Goal: Transaction & Acquisition: Purchase product/service

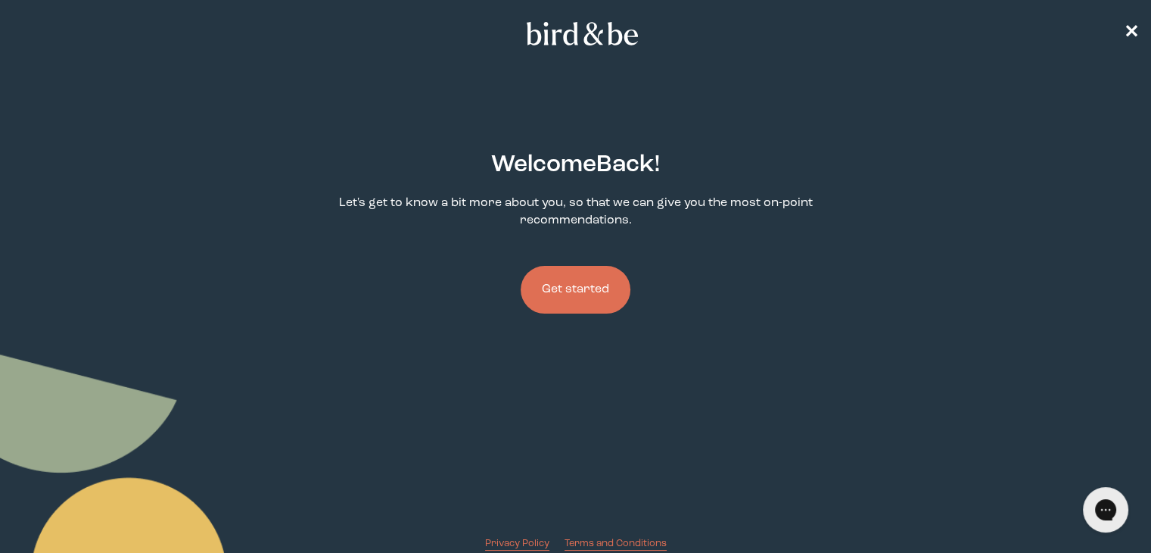
click at [589, 291] on button "Get started" at bounding box center [576, 290] width 110 height 48
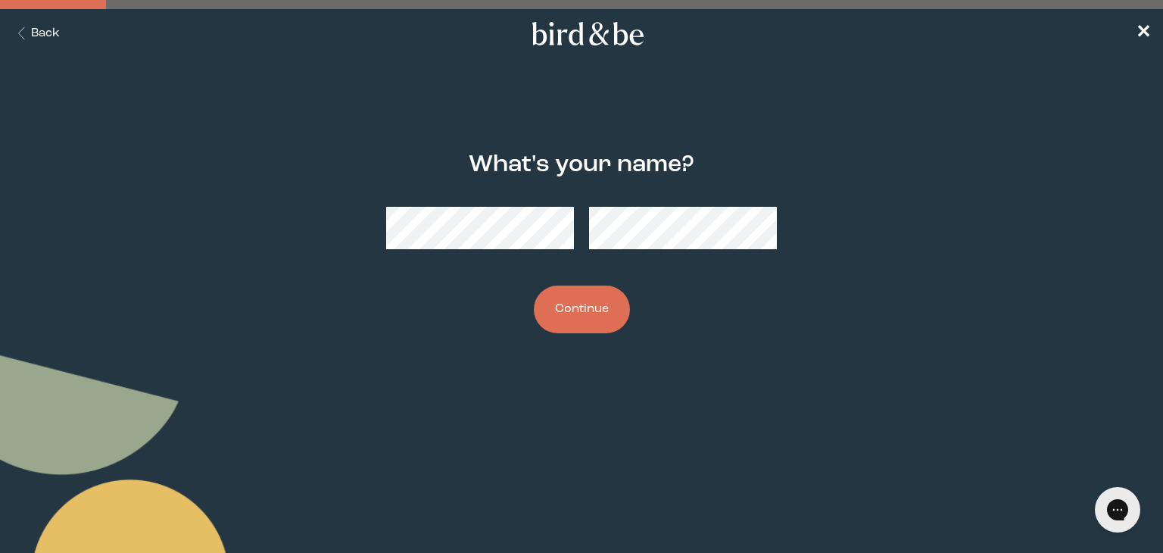
click at [602, 310] on button "Continue" at bounding box center [582, 309] width 96 height 48
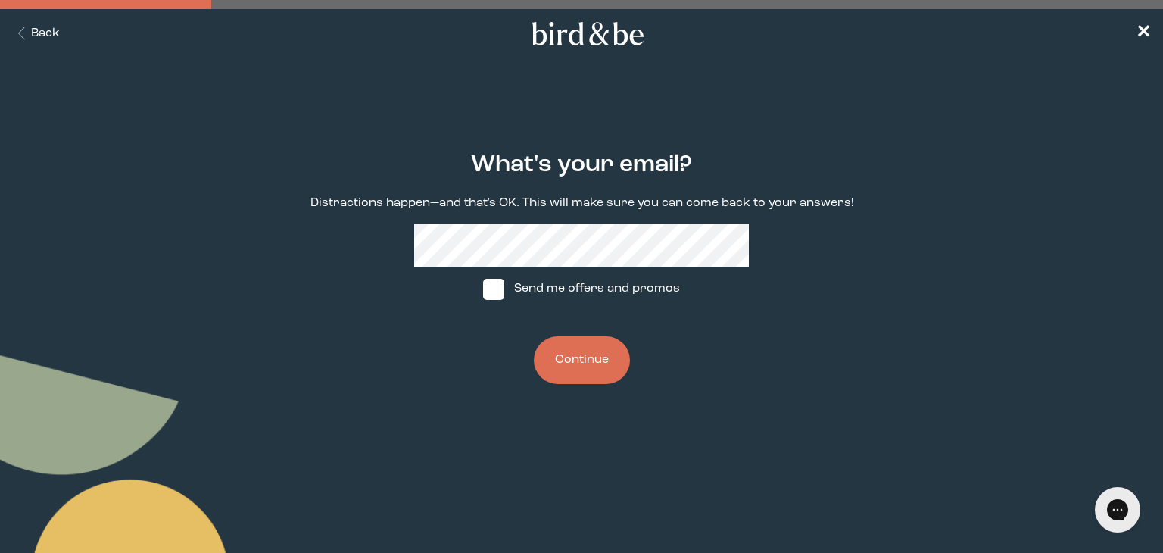
click at [585, 357] on button "Continue" at bounding box center [582, 360] width 96 height 48
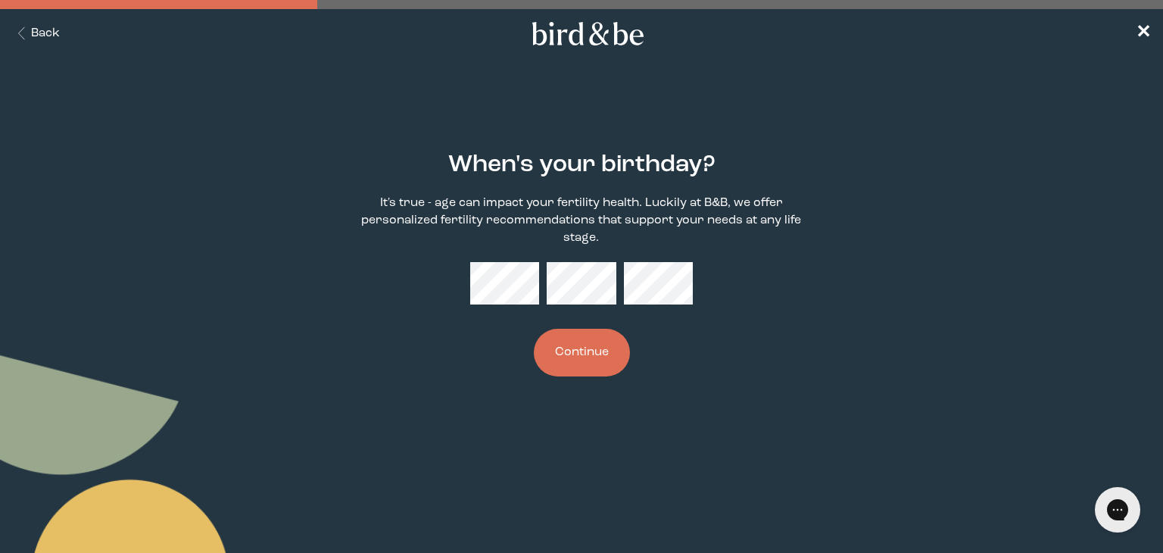
click at [582, 350] on button "Continue" at bounding box center [582, 352] width 96 height 48
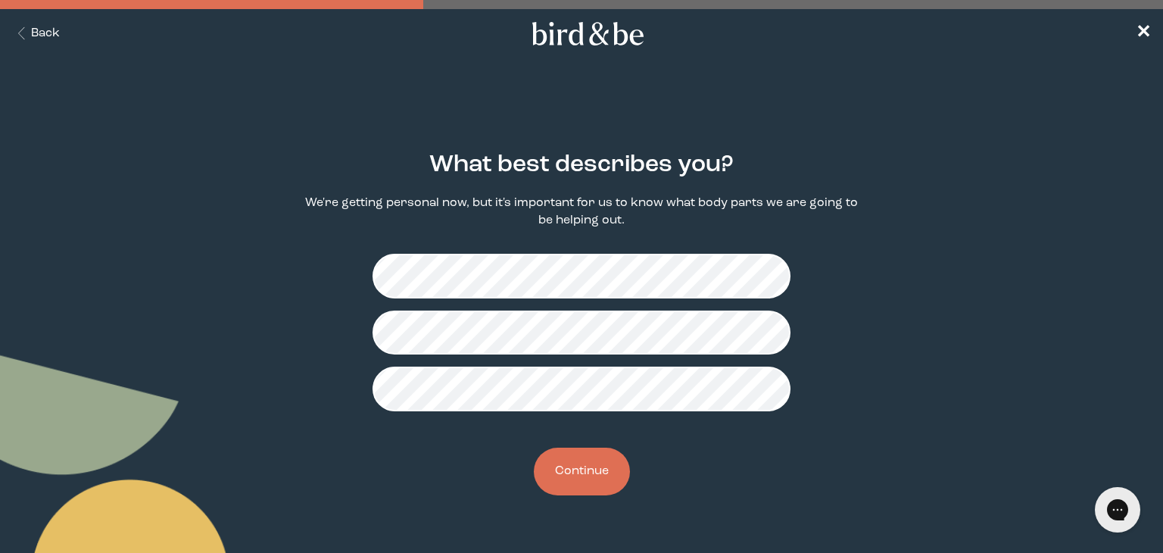
click at [594, 459] on button "Continue" at bounding box center [582, 471] width 96 height 48
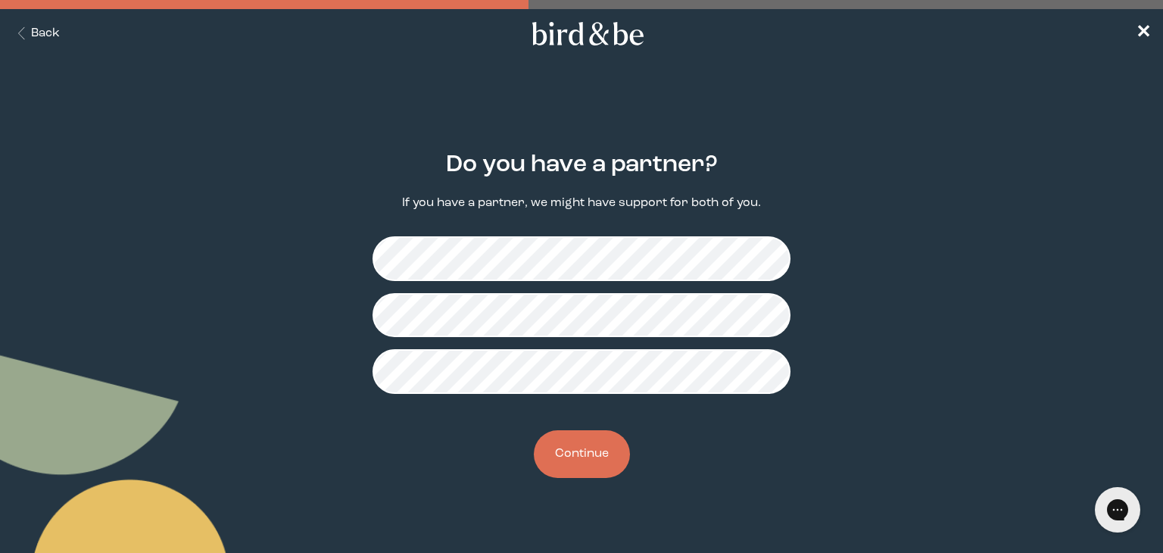
click at [575, 445] on button "Continue" at bounding box center [582, 454] width 96 height 48
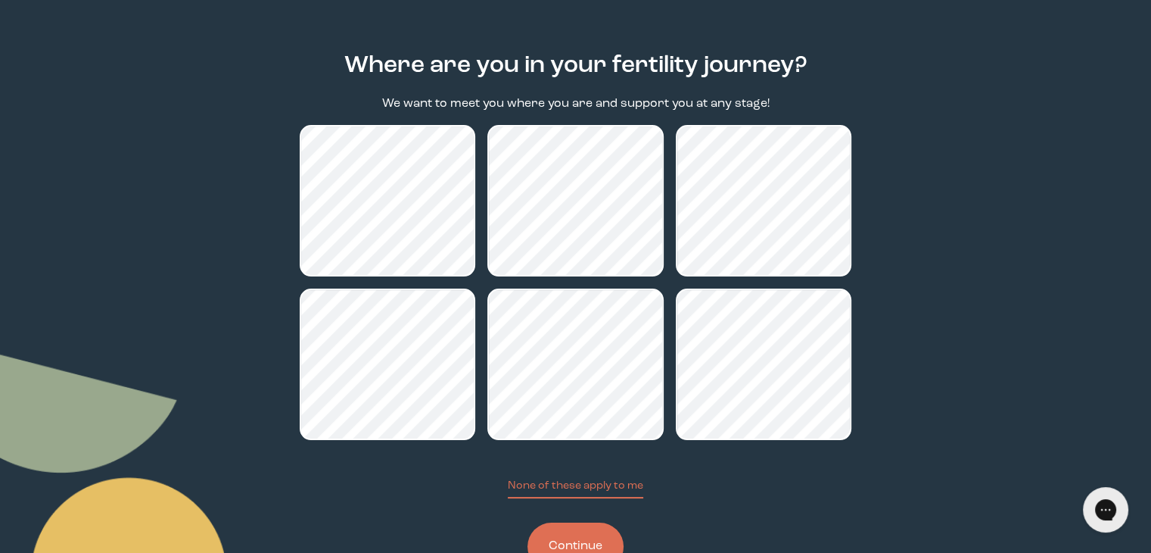
scroll to position [154, 0]
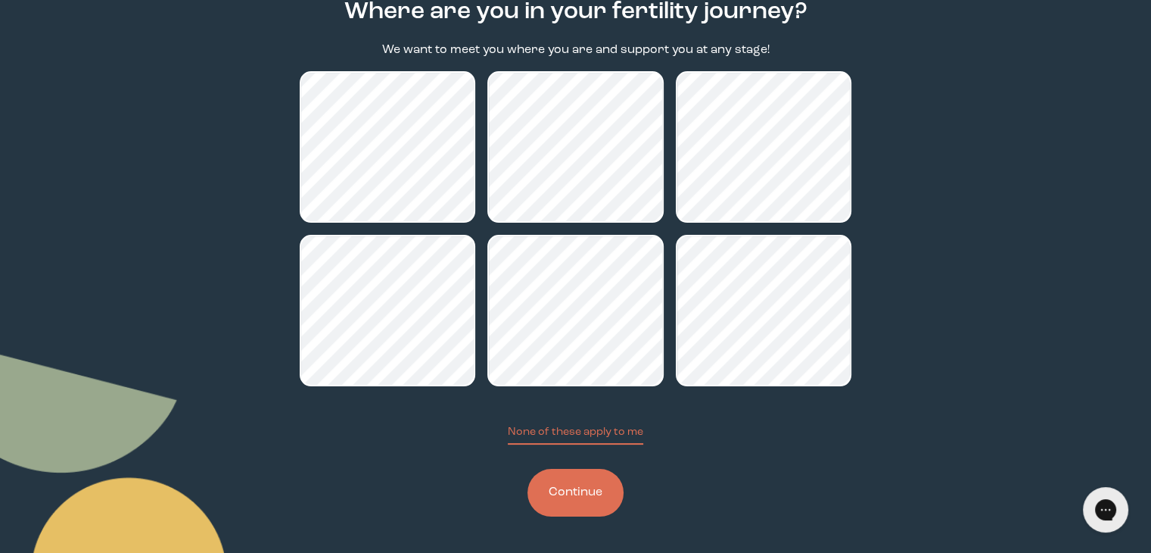
click at [580, 510] on button "Continue" at bounding box center [576, 492] width 96 height 48
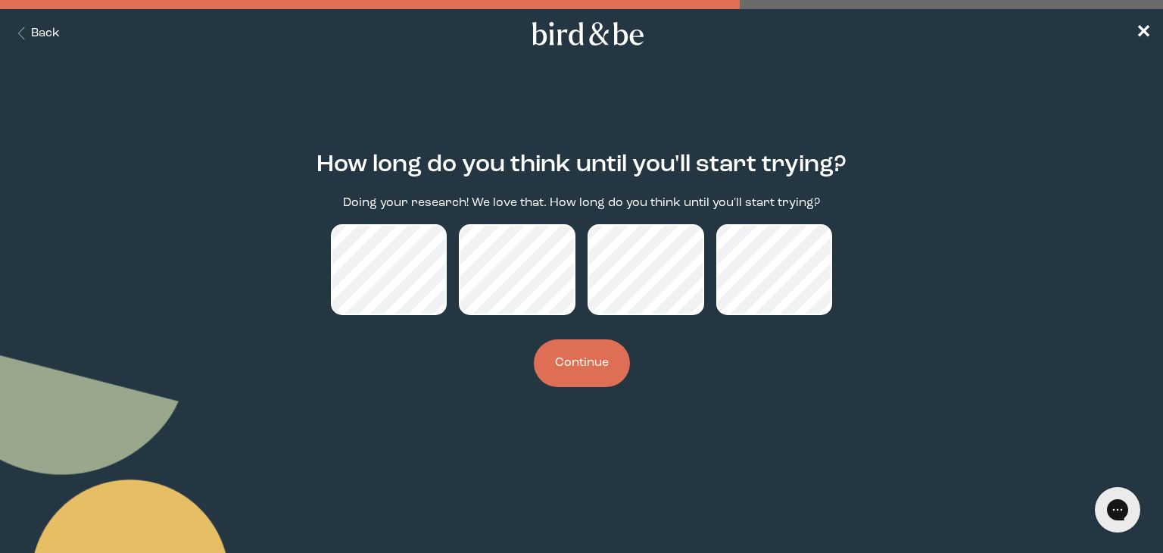
click at [576, 350] on button "Continue" at bounding box center [582, 363] width 96 height 48
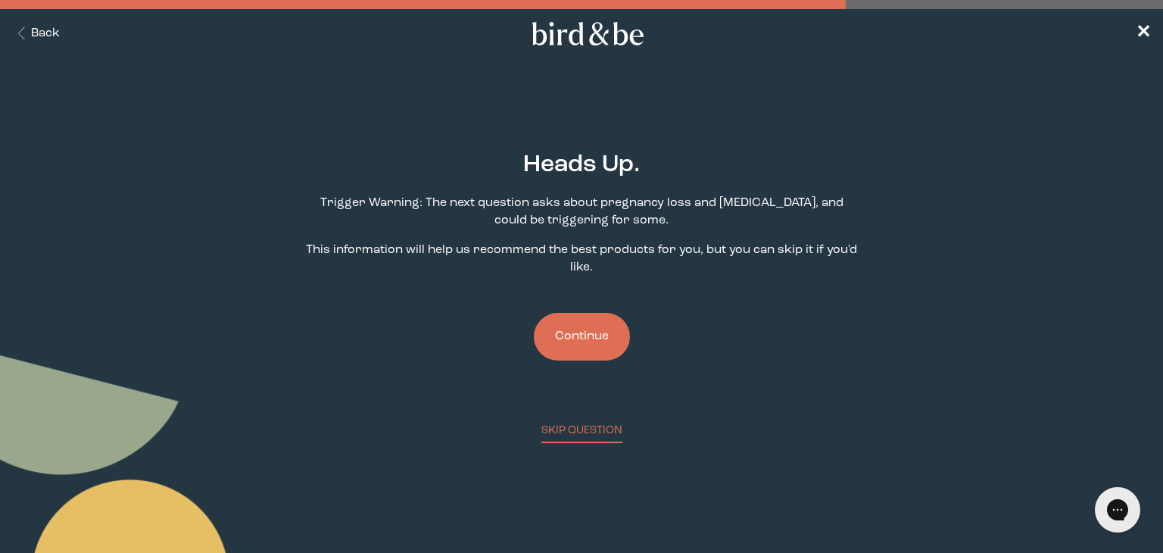
click at [582, 337] on button "Continue" at bounding box center [582, 337] width 96 height 48
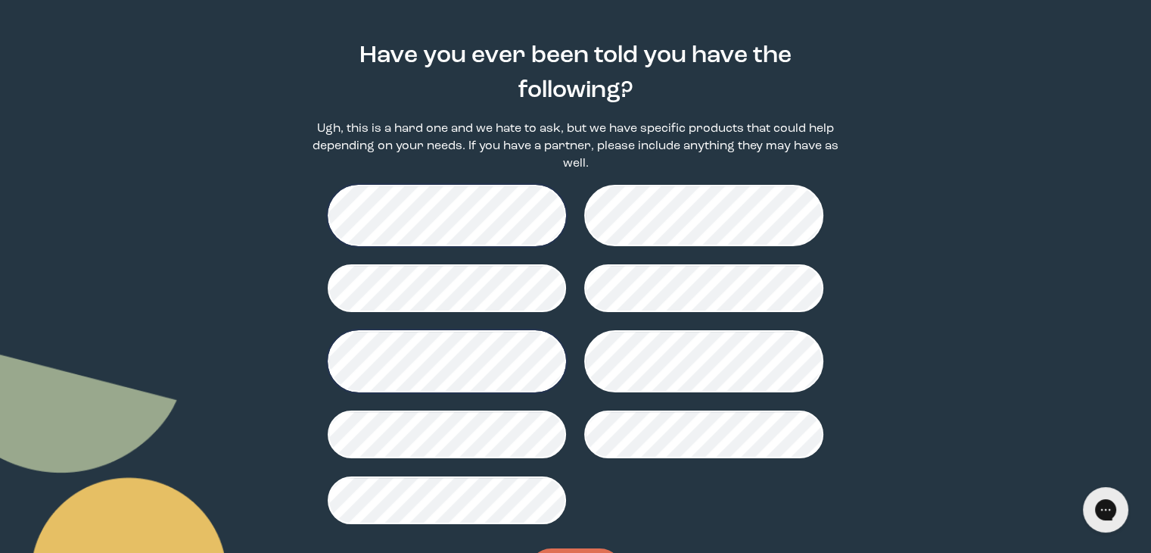
scroll to position [173, 0]
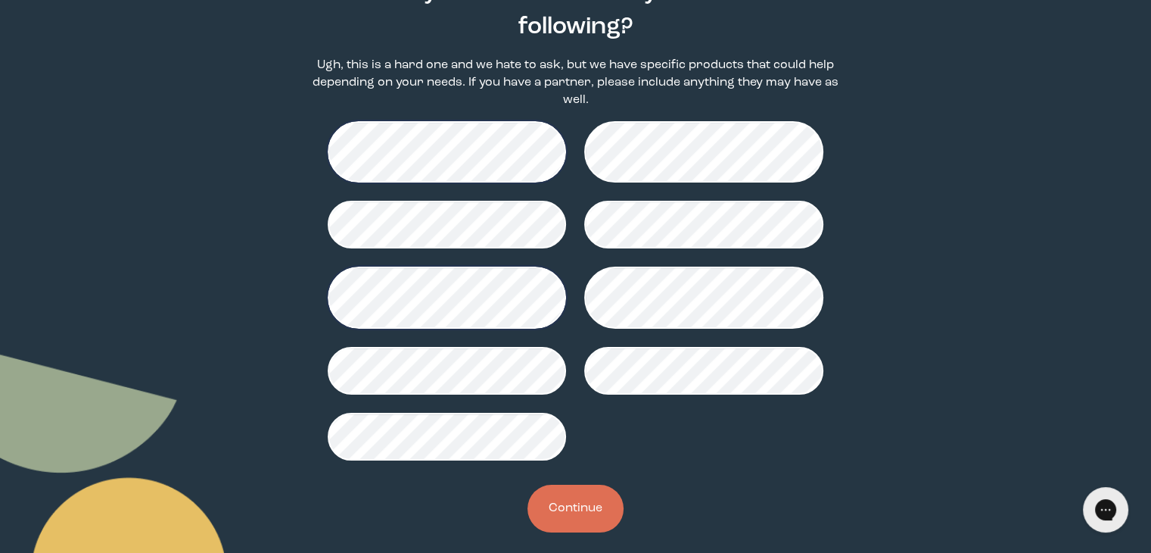
click at [584, 485] on button "Continue" at bounding box center [576, 508] width 96 height 48
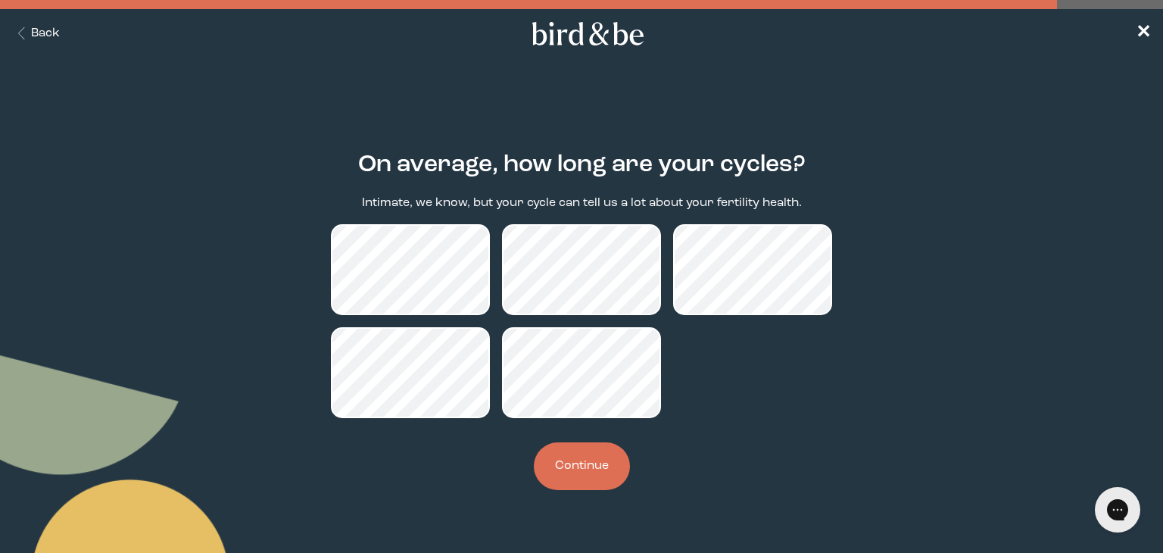
click at [595, 472] on button "Continue" at bounding box center [582, 466] width 96 height 48
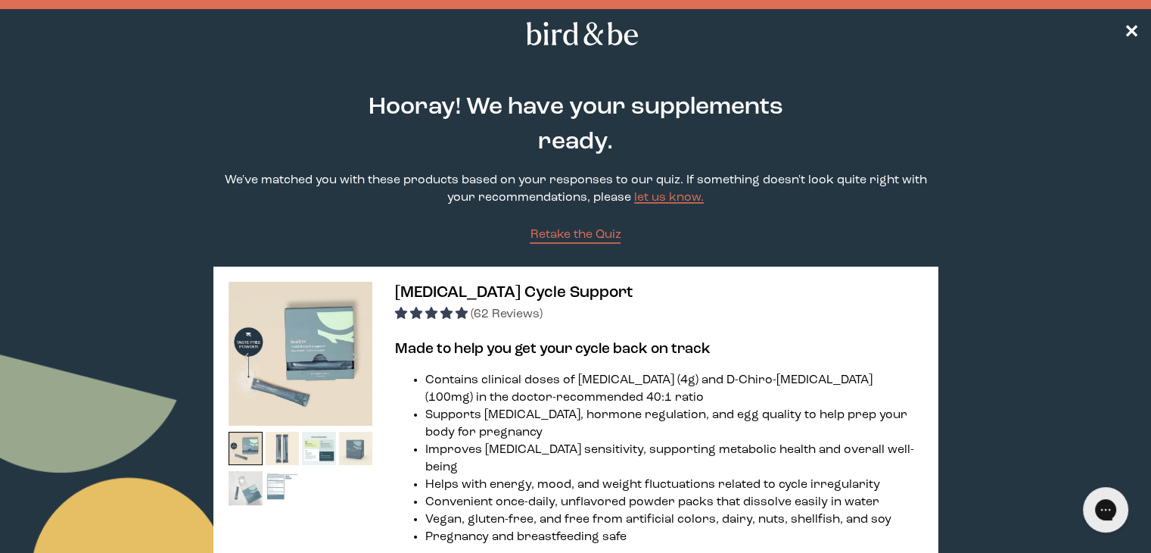
scroll to position [277, 0]
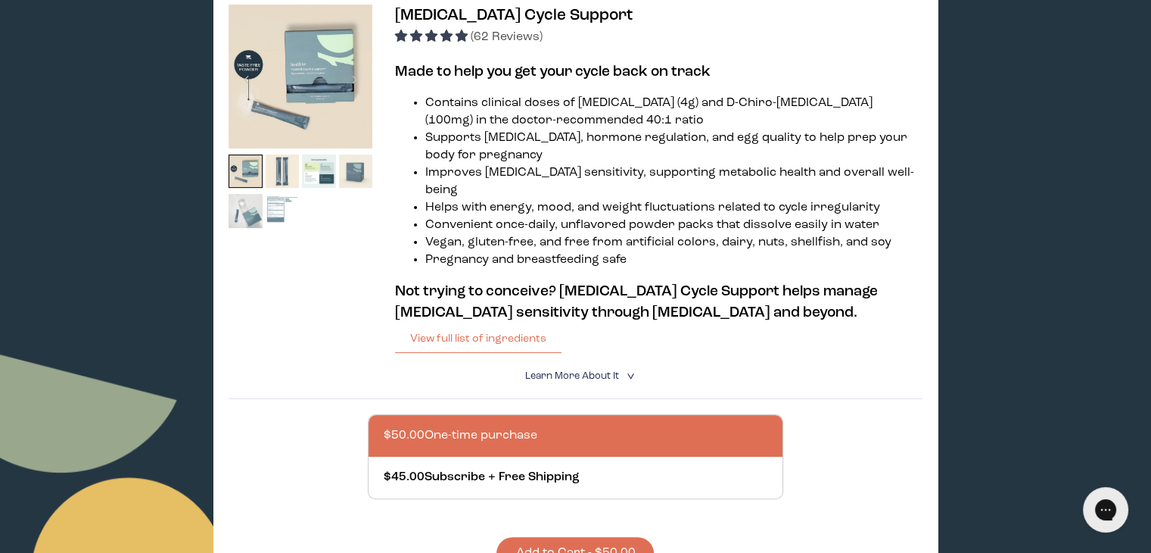
click at [566, 425] on div at bounding box center [591, 436] width 415 height 42
click at [384, 426] on input "$50.00 One-time purchase" at bounding box center [383, 426] width 1 height 1
click at [620, 537] on button "Add to Cart - $50.00" at bounding box center [574, 553] width 157 height 33
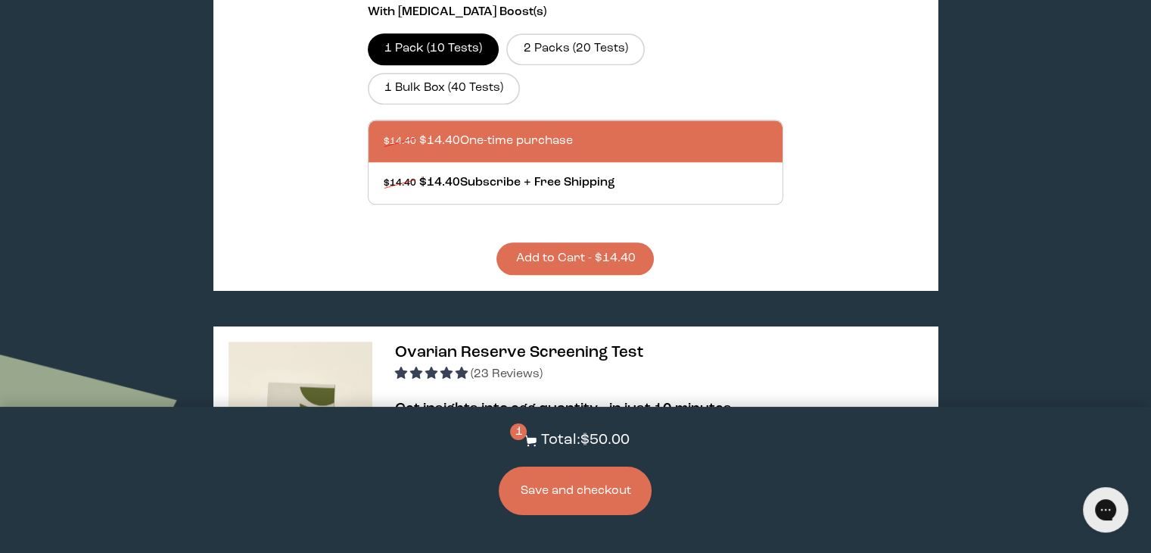
scroll to position [1868, 0]
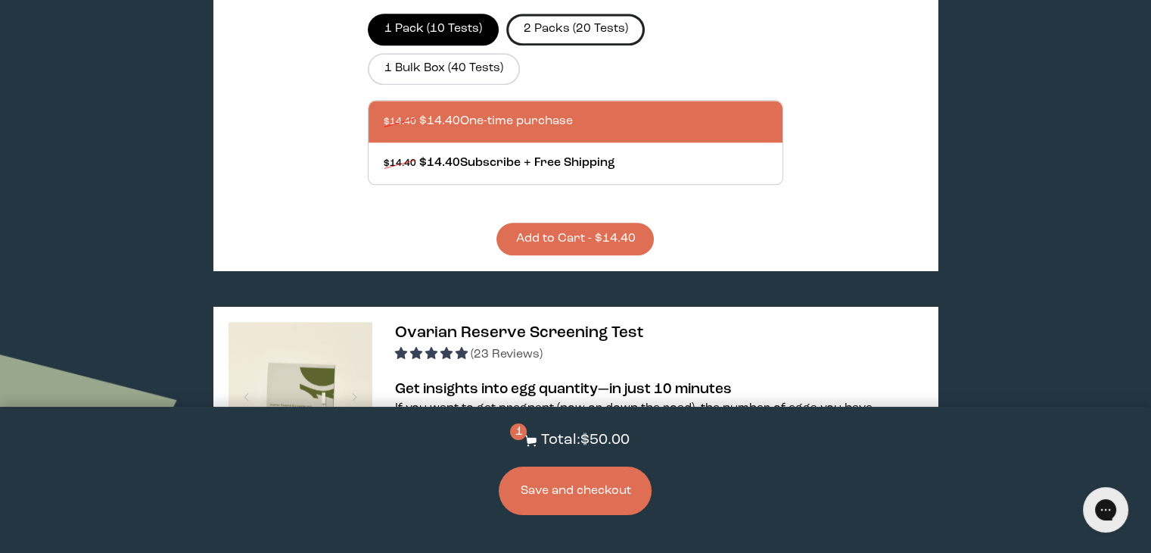
click at [578, 18] on label "2 Packs (20 Tests)" at bounding box center [575, 30] width 139 height 32
click at [0, 0] on input "2 Packs (20 Tests)" at bounding box center [0, 0] width 0 height 0
click at [617, 226] on button "Add to Cart - $26.00" at bounding box center [574, 239] width 157 height 33
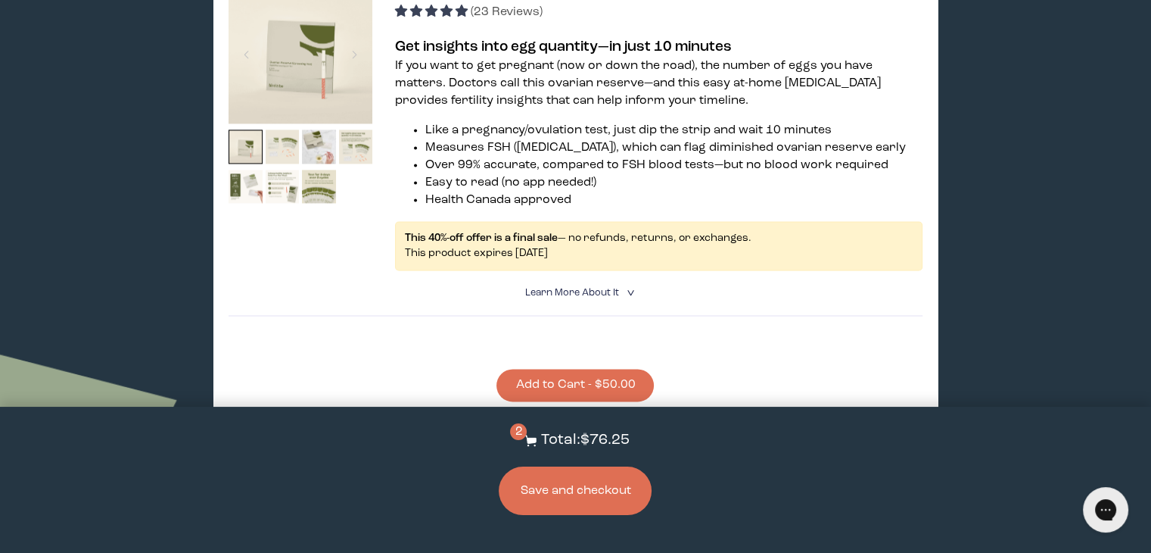
scroll to position [2243, 0]
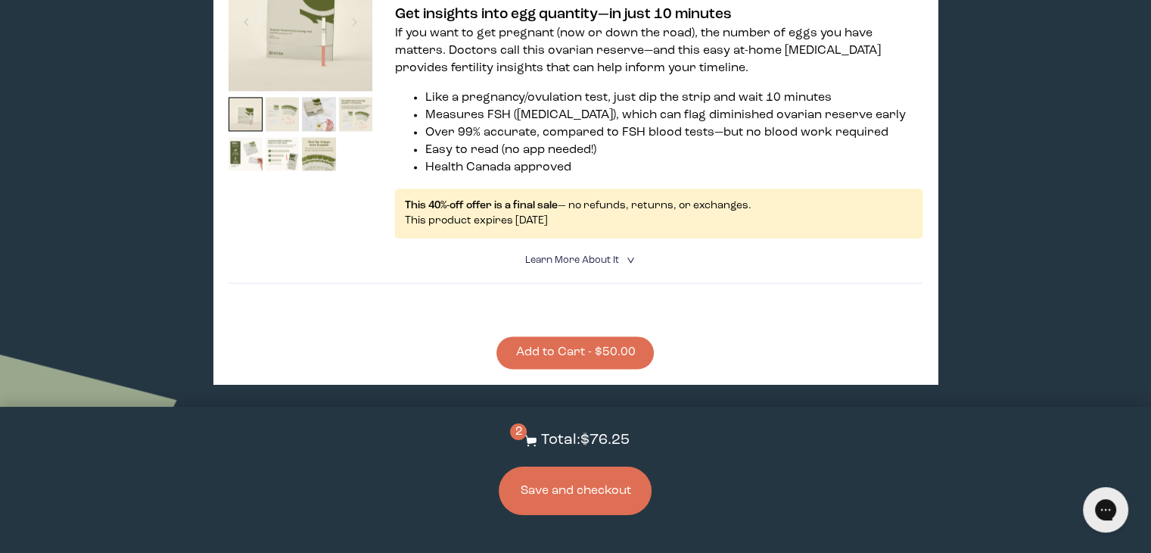
click at [584, 352] on button "Add to Cart - $50.00" at bounding box center [574, 352] width 157 height 33
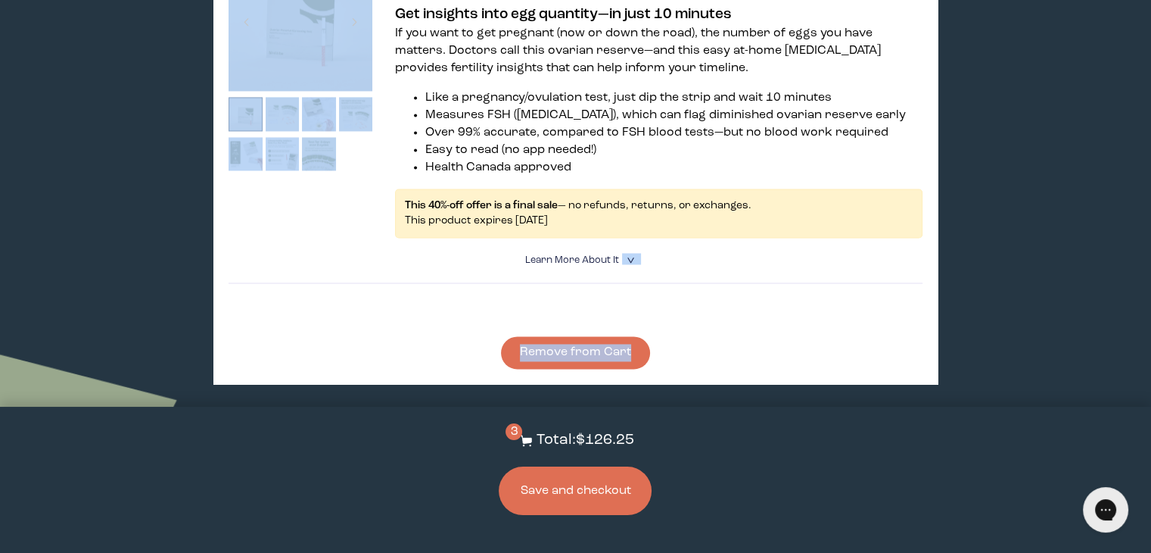
drag, startPoint x: 1150, startPoint y: 261, endPoint x: 1155, endPoint y: 315, distance: 54.0
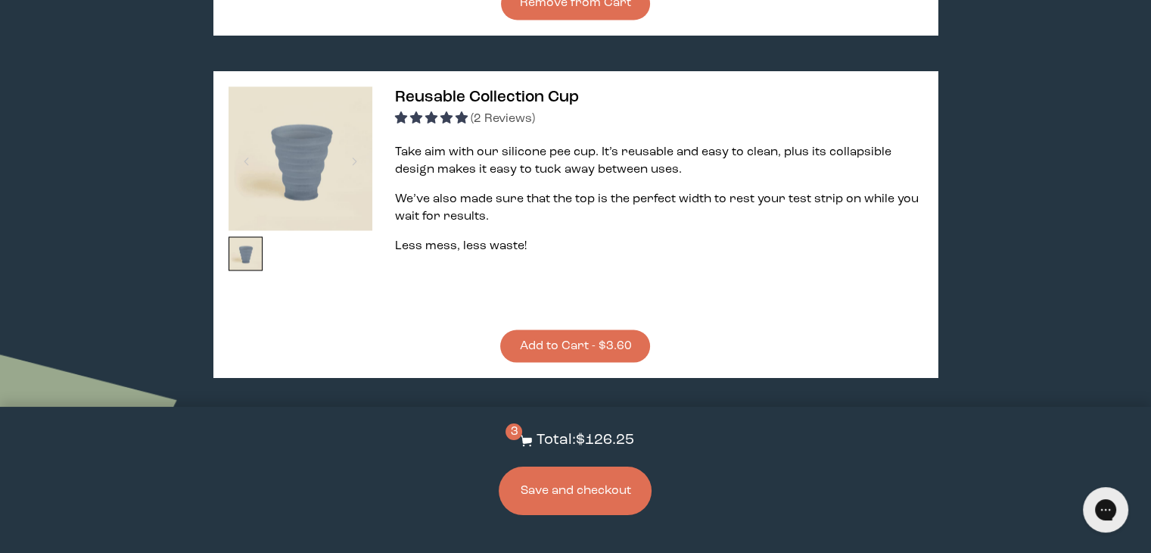
scroll to position [2623, 0]
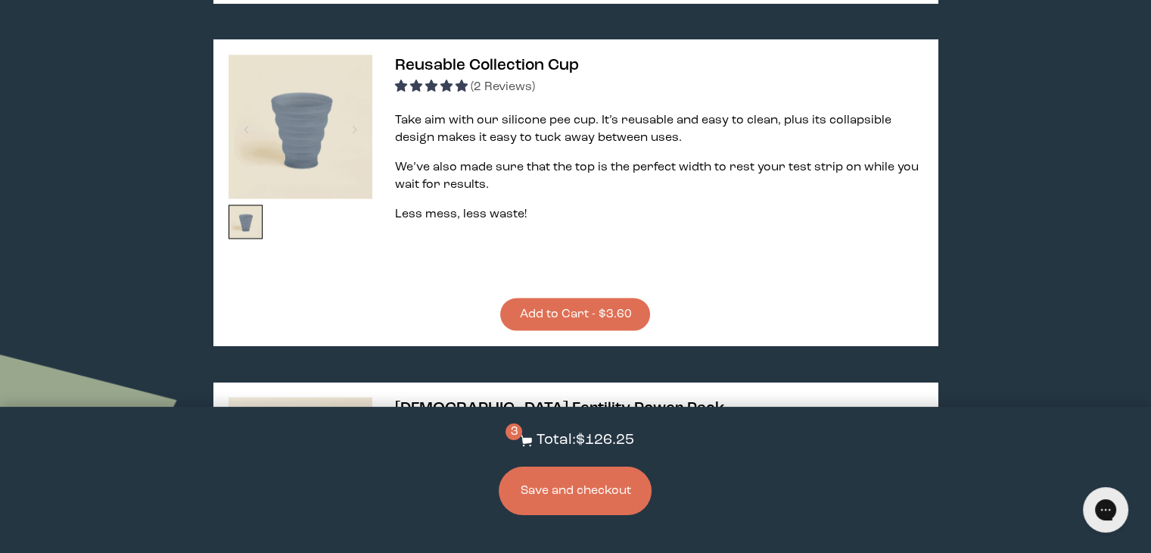
click at [599, 313] on button "Add to Cart - $3.60" at bounding box center [575, 313] width 150 height 33
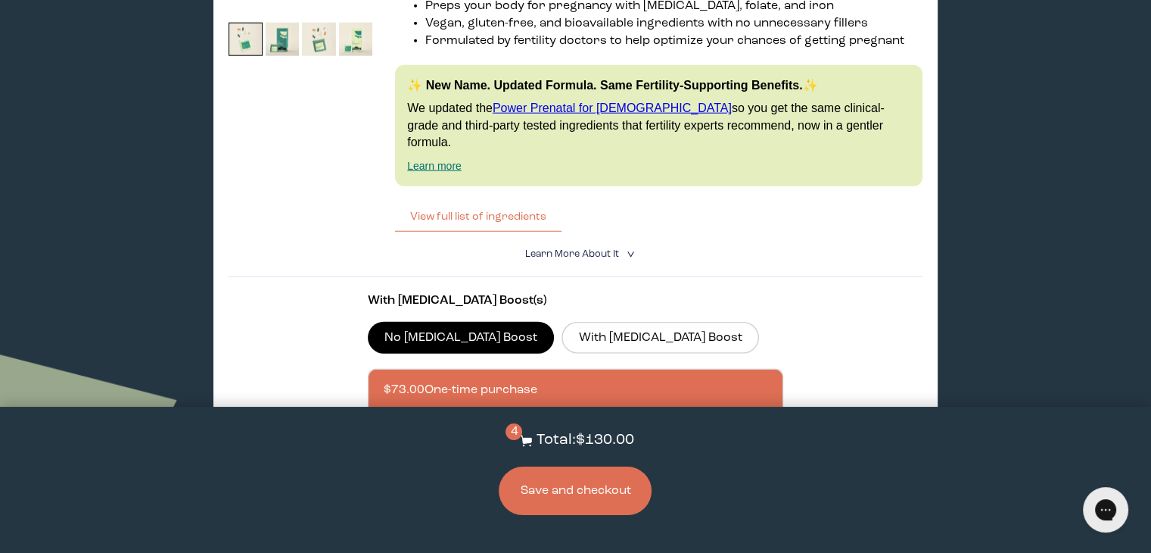
scroll to position [3842, 0]
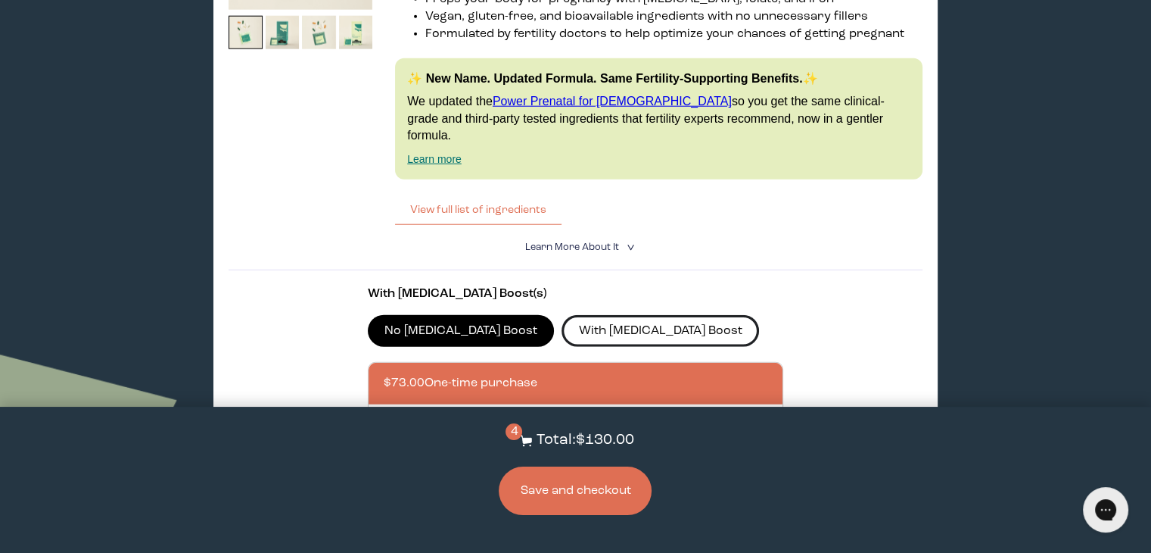
click at [593, 315] on label "With [MEDICAL_DATA] Boost" at bounding box center [661, 331] width 198 height 32
click at [0, 0] on input "With [MEDICAL_DATA] Boost" at bounding box center [0, 0] width 0 height 0
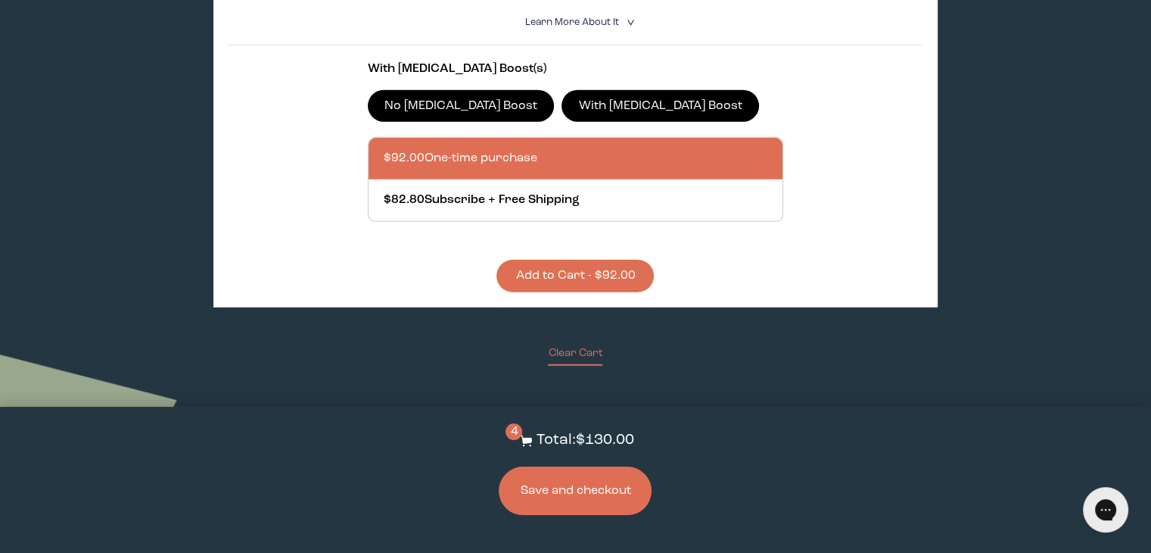
scroll to position [4086, 0]
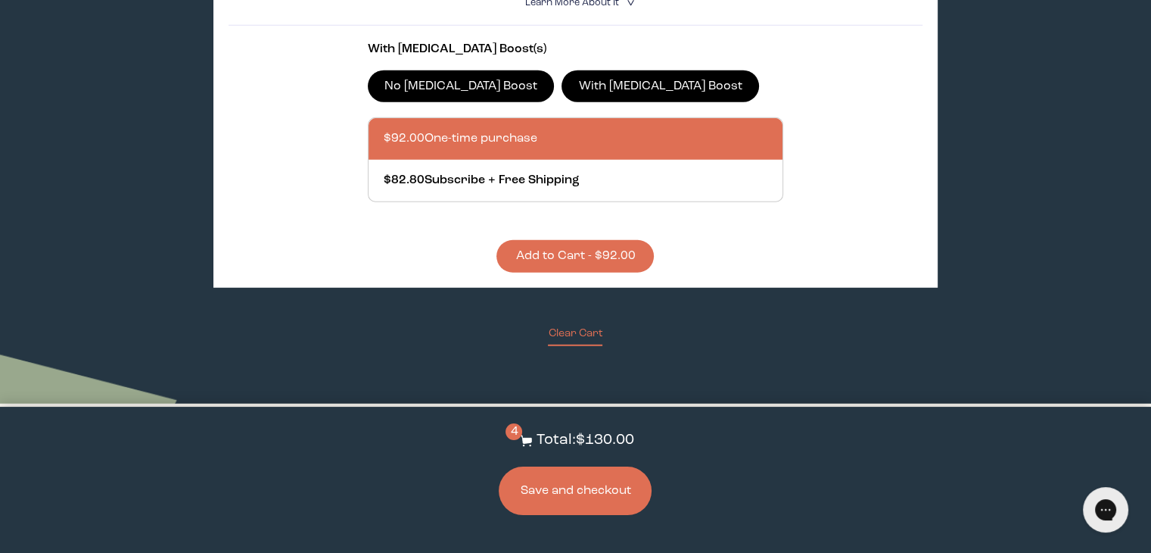
click at [591, 240] on button "Add to Cart - $92.00" at bounding box center [574, 256] width 157 height 33
click at [584, 491] on button "Save and checkout" at bounding box center [575, 490] width 153 height 48
